Goal: Information Seeking & Learning: Learn about a topic

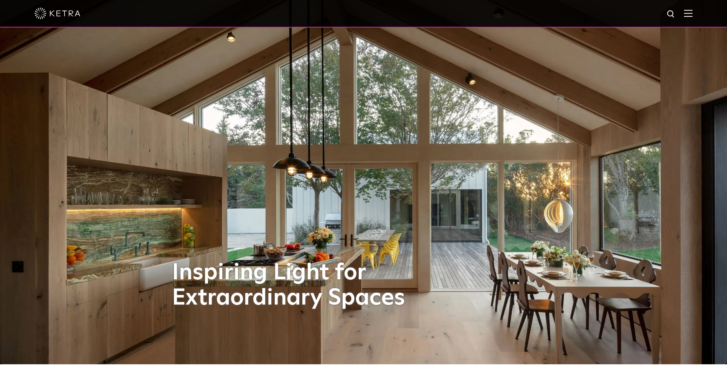
scroll to position [1, 0]
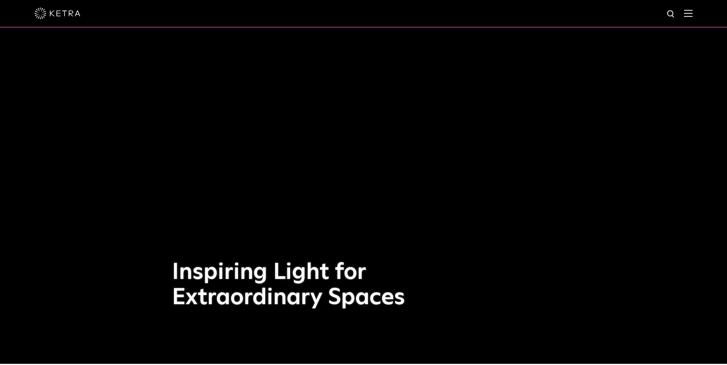
click at [692, 12] on img at bounding box center [688, 13] width 8 height 7
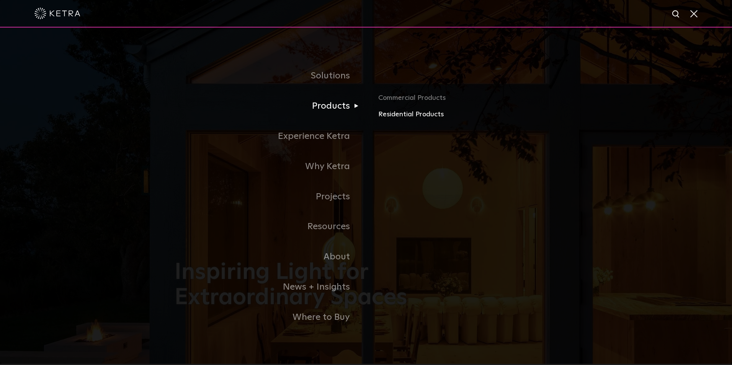
click at [405, 114] on link "Residential Products" at bounding box center [467, 114] width 179 height 11
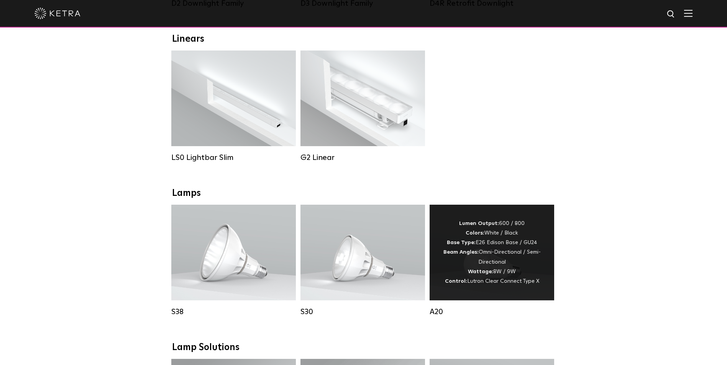
click at [533, 249] on div "Lumen Output: 600 / 800 Colors: White / Black Base Type: E26 Edison Base / GU24…" at bounding box center [492, 252] width 102 height 67
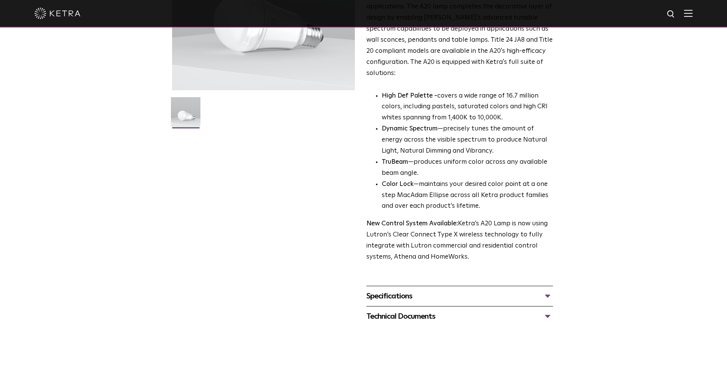
scroll to position [149, 0]
click at [546, 290] on div "Specifications" at bounding box center [459, 296] width 187 height 12
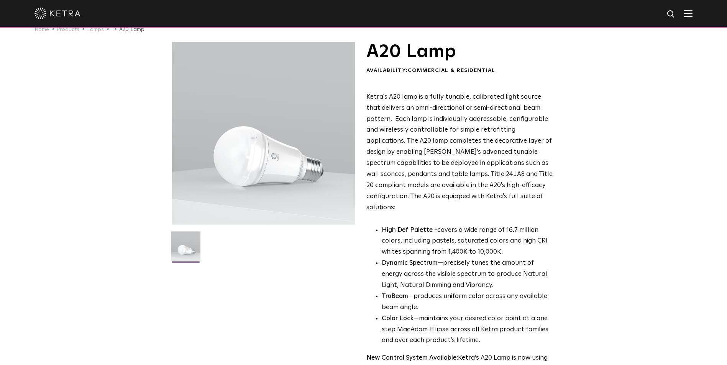
scroll to position [0, 0]
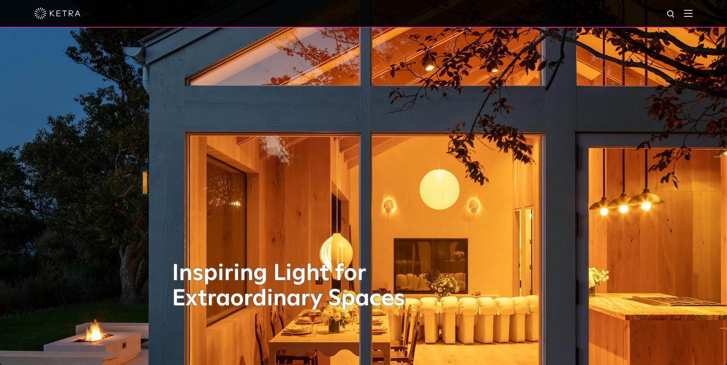
click at [692, 10] on img at bounding box center [688, 13] width 8 height 7
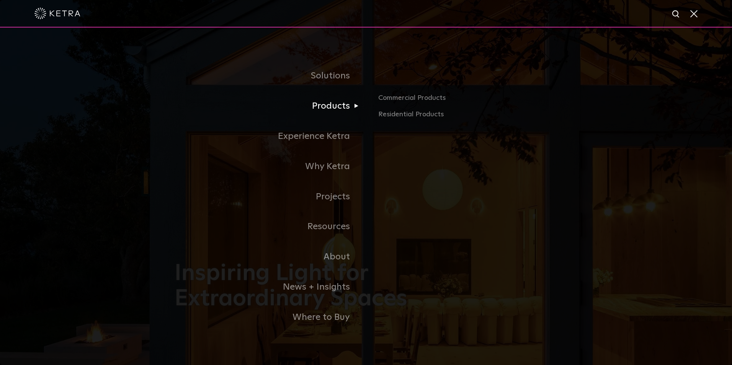
click at [334, 105] on link "Products" at bounding box center [271, 106] width 192 height 30
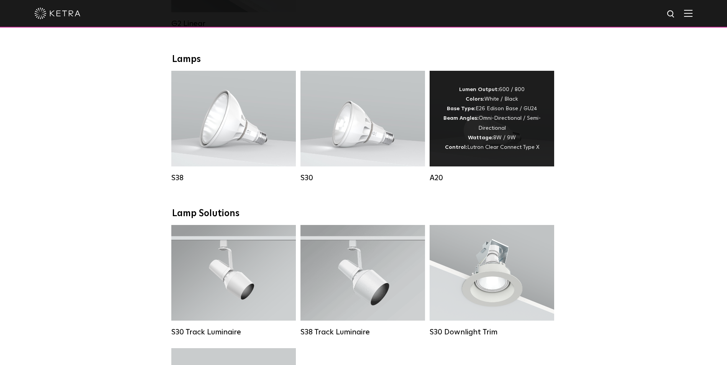
scroll to position [531, 0]
click at [522, 136] on div "Lumen Output: 600 / 800 Colors: White / Black Base Type: E26 Edison Base / GU24…" at bounding box center [492, 118] width 102 height 67
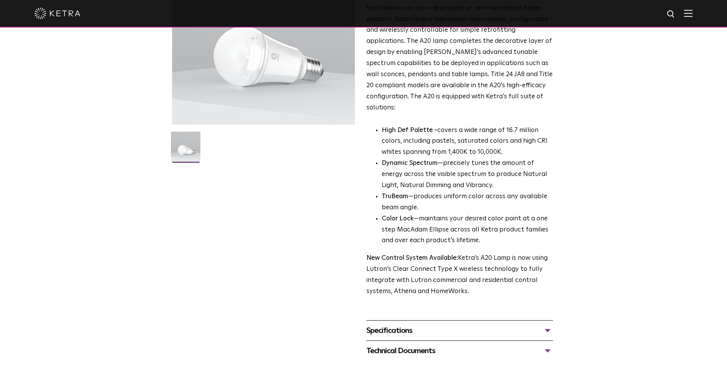
scroll to position [114, 0]
click at [550, 324] on div "Specifications" at bounding box center [459, 330] width 187 height 12
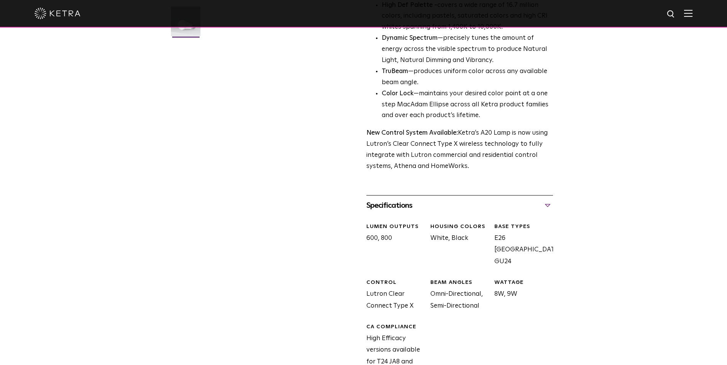
scroll to position [239, 0]
click at [549, 200] on div "Specifications" at bounding box center [459, 206] width 187 height 12
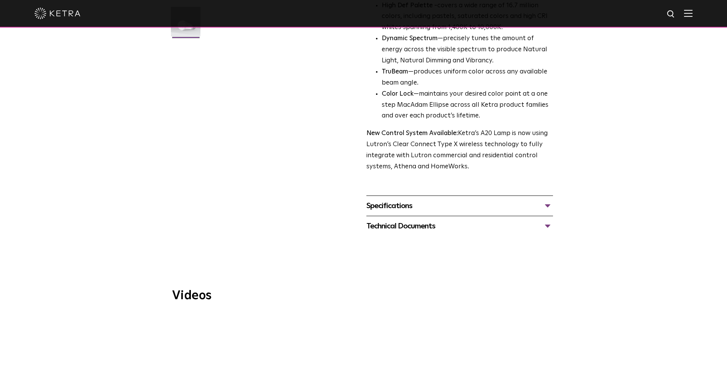
click at [549, 200] on div "Specifications" at bounding box center [459, 206] width 187 height 12
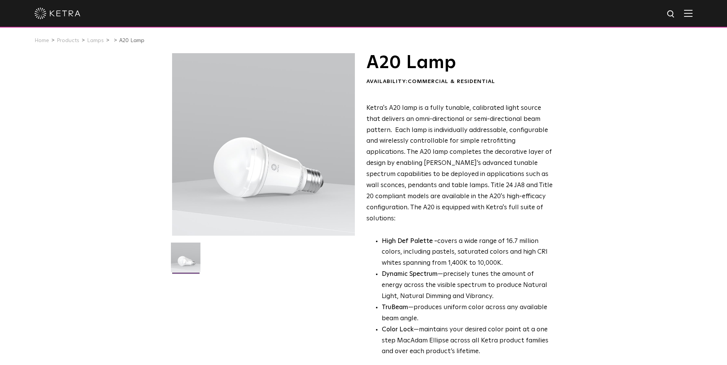
scroll to position [0, 0]
